Goal: Information Seeking & Learning: Understand process/instructions

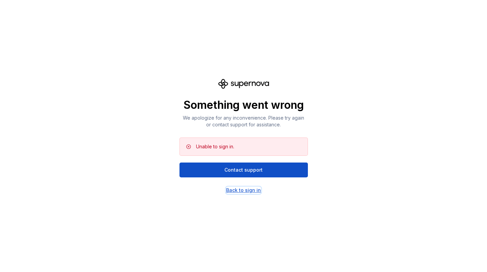
click at [247, 190] on div "Back to sign in" at bounding box center [243, 190] width 35 height 7
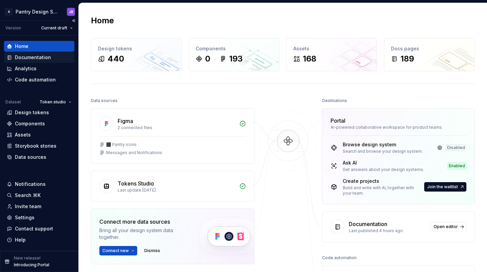
click at [27, 59] on div "Documentation" at bounding box center [33, 57] width 36 height 7
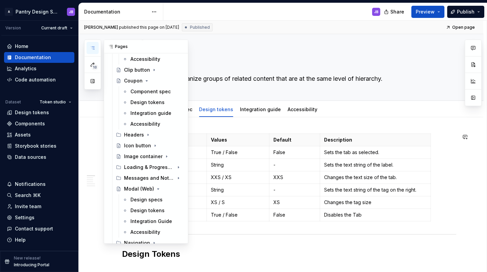
scroll to position [374, 0]
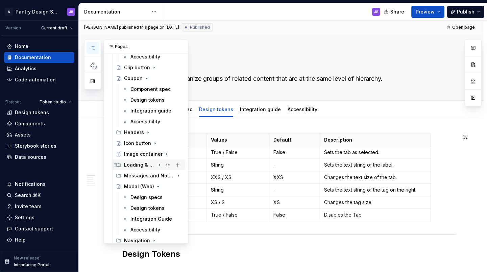
click at [144, 162] on div "Loading & Progress patterns" at bounding box center [139, 165] width 31 height 7
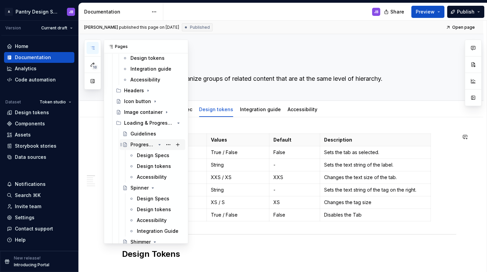
scroll to position [416, 0]
click at [144, 198] on div "Design Specs" at bounding box center [149, 198] width 25 height 7
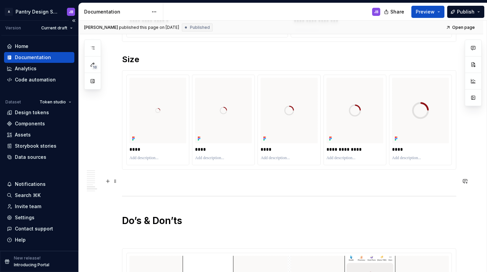
scroll to position [1345, 0]
type textarea "*"
